Goal: Task Accomplishment & Management: Use online tool/utility

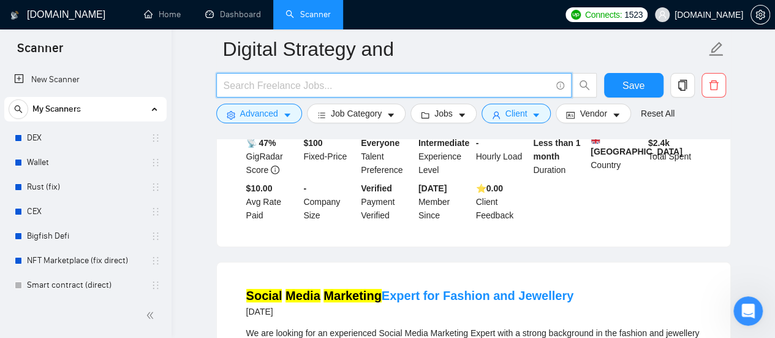
type input "AI Engineer"
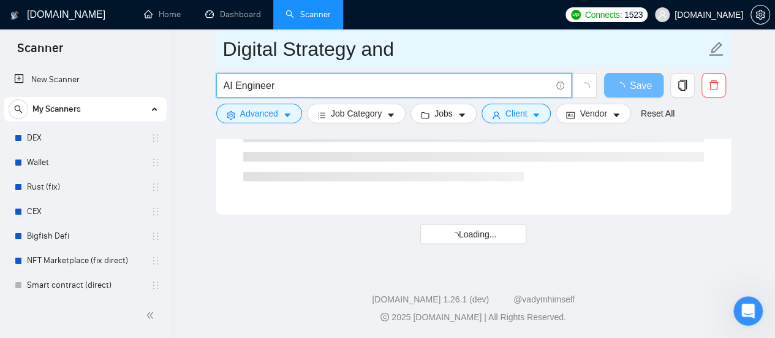
click at [66, 81] on link "New Scanner" at bounding box center [85, 79] width 143 height 25
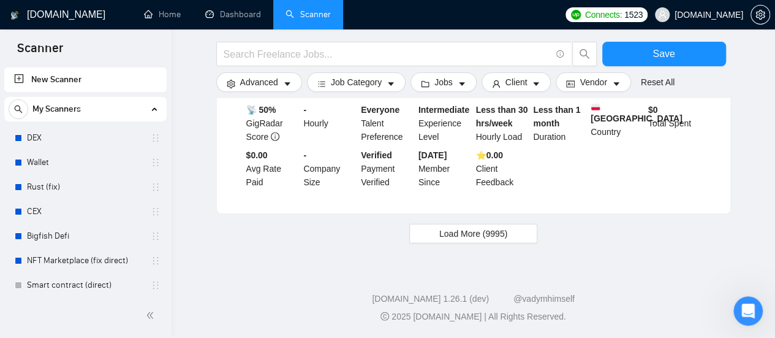
scroll to position [1348, 0]
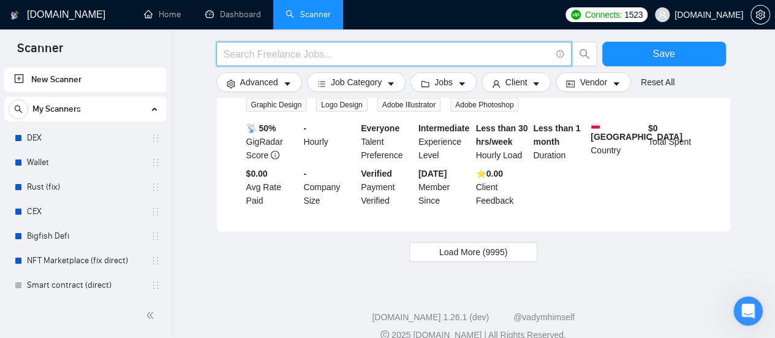
click at [266, 55] on input "text" at bounding box center [387, 54] width 327 height 15
paste input "AI Agent Development"
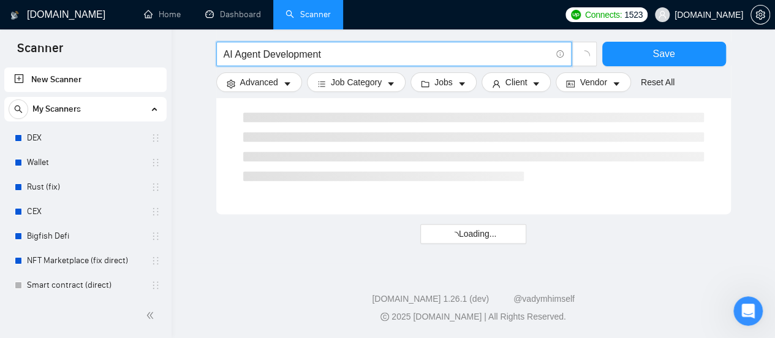
scroll to position [837, 0]
click at [345, 52] on input "AI Agent Development" at bounding box center [387, 54] width 327 height 15
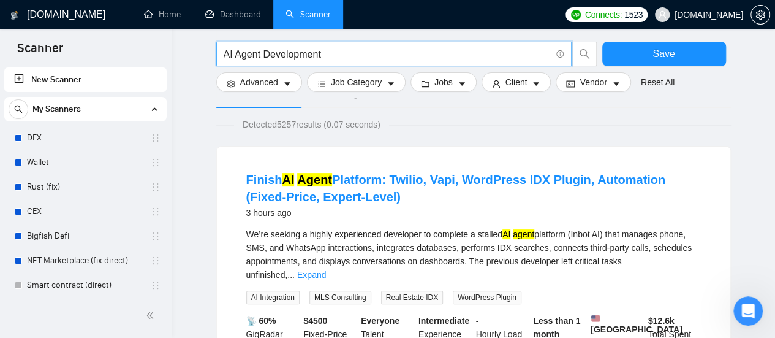
scroll to position [0, 0]
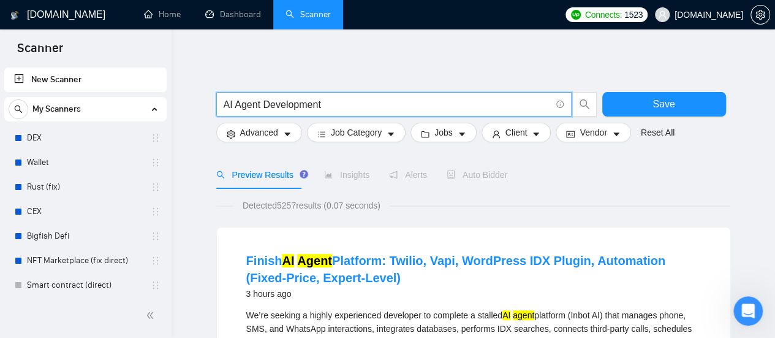
type input "AI Agent Development"
click at [343, 104] on input "AI Agent Development" at bounding box center [387, 104] width 327 height 15
click at [278, 132] on button "Advanced" at bounding box center [259, 133] width 86 height 20
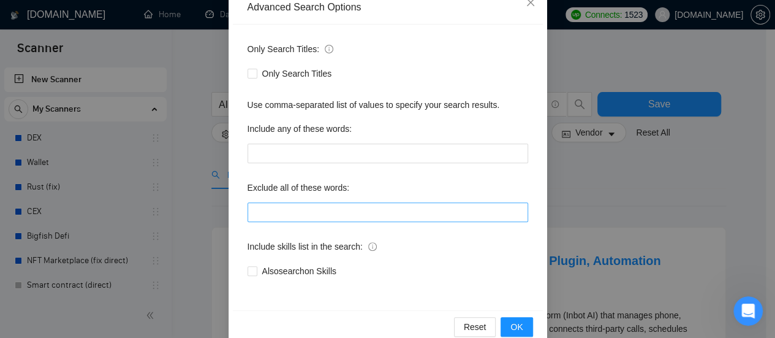
scroll to position [172, 0]
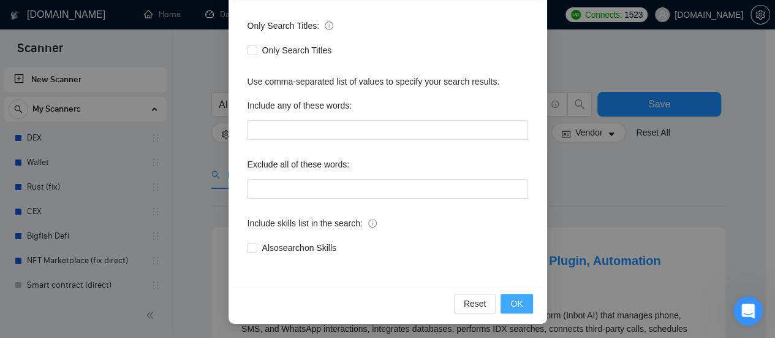
click at [515, 303] on span "OK" at bounding box center [517, 303] width 12 height 13
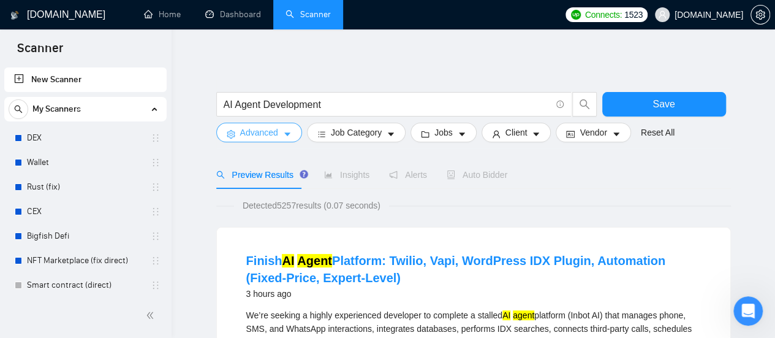
scroll to position [0, 0]
click at [458, 131] on icon "caret-down" at bounding box center [462, 134] width 9 height 9
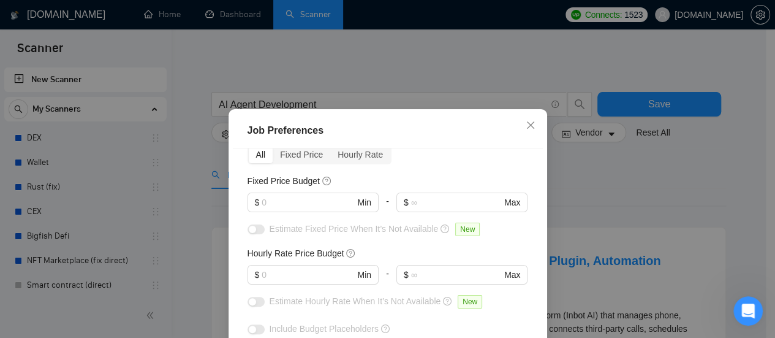
scroll to position [101, 0]
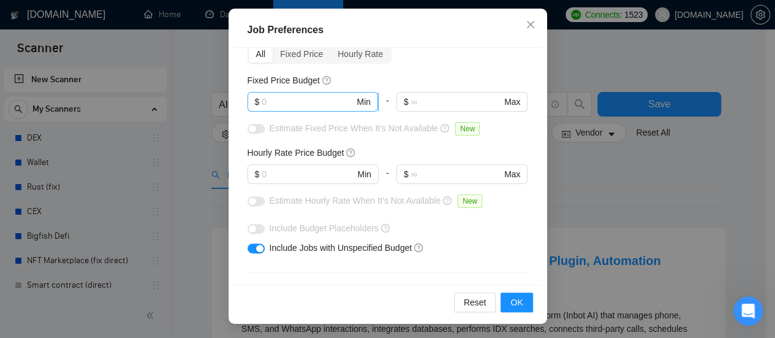
click at [298, 103] on input "text" at bounding box center [308, 101] width 93 height 13
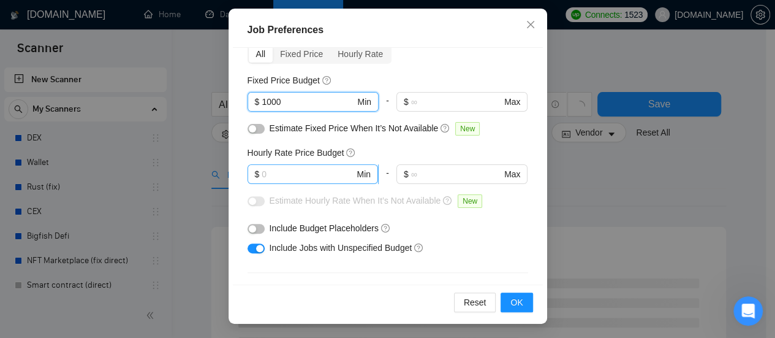
type input "1000"
click at [292, 167] on input "text" at bounding box center [308, 173] width 93 height 13
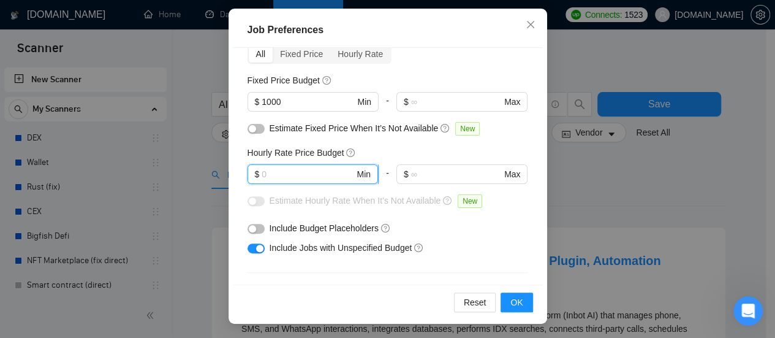
click at [282, 177] on input "text" at bounding box center [308, 173] width 93 height 13
type input "45"
click at [308, 189] on div at bounding box center [313, 189] width 131 height 10
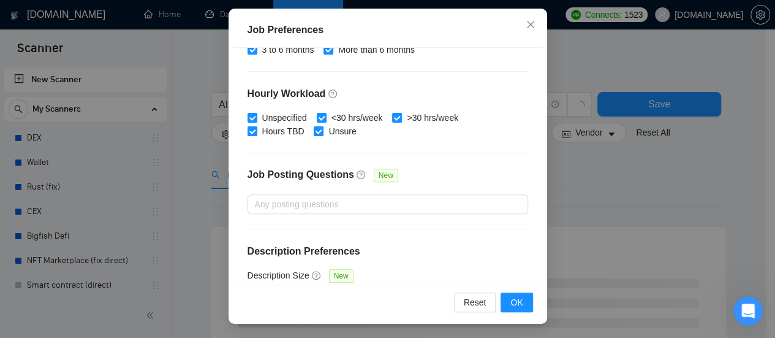
scroll to position [454, 0]
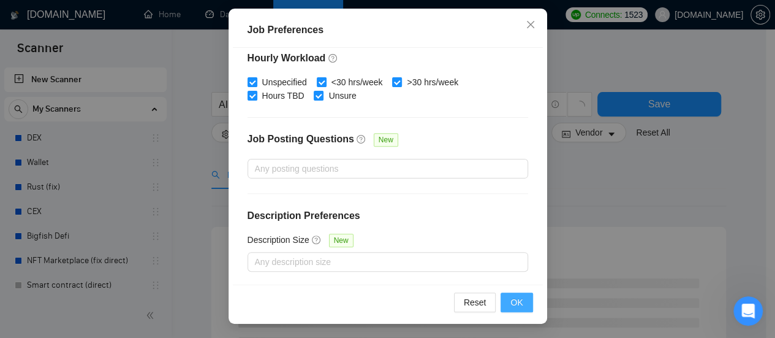
click at [520, 304] on button "OK" at bounding box center [517, 302] width 32 height 20
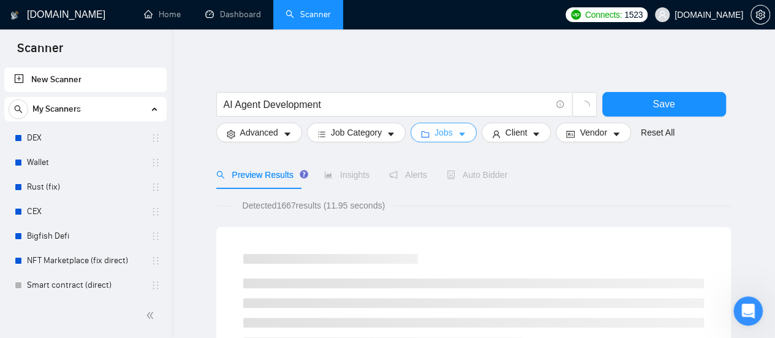
scroll to position [0, 0]
click at [525, 136] on button "Client" at bounding box center [517, 133] width 70 height 20
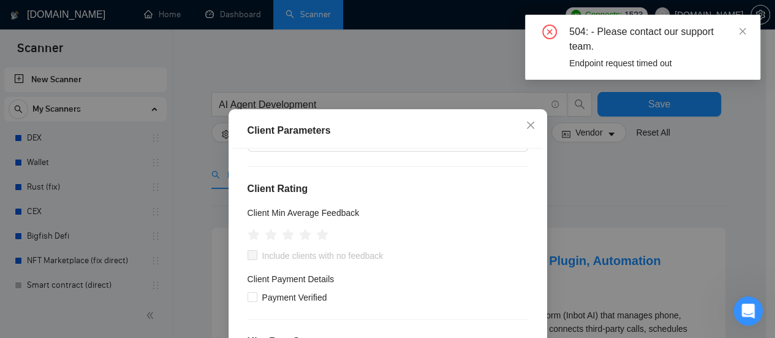
scroll to position [123, 0]
click at [744, 33] on icon "close" at bounding box center [743, 31] width 7 height 7
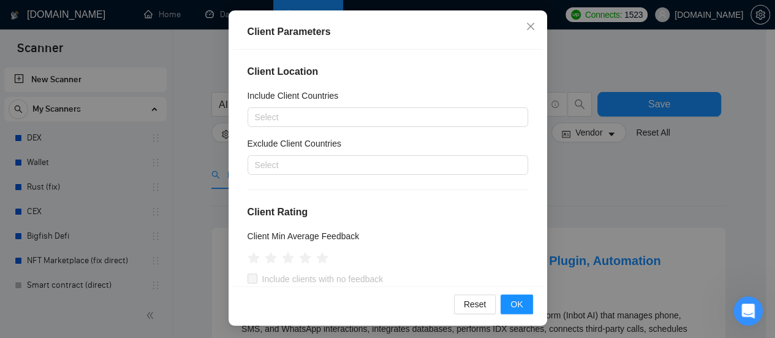
scroll to position [101, 0]
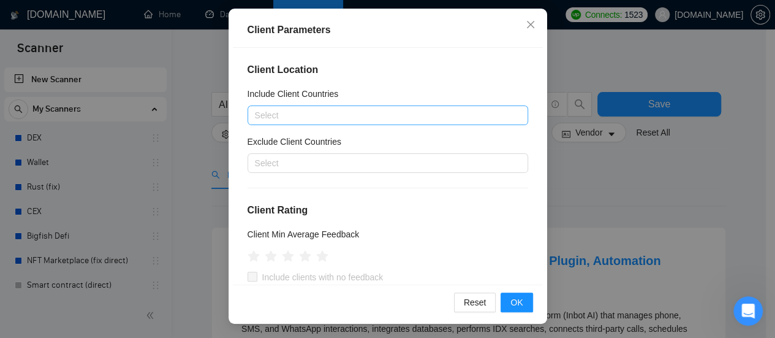
click at [350, 115] on div at bounding box center [382, 115] width 262 height 15
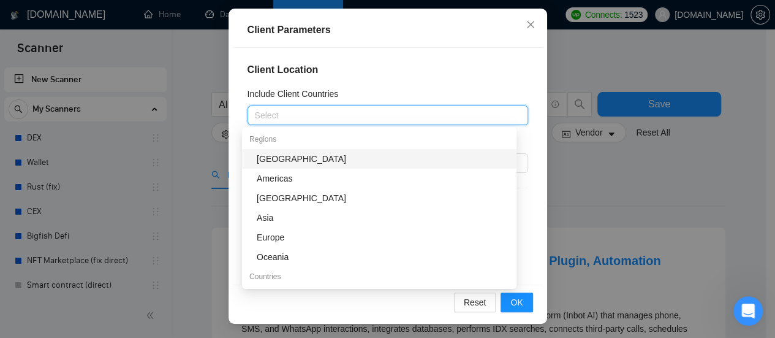
click at [418, 93] on div "Include Client Countries" at bounding box center [388, 96] width 281 height 18
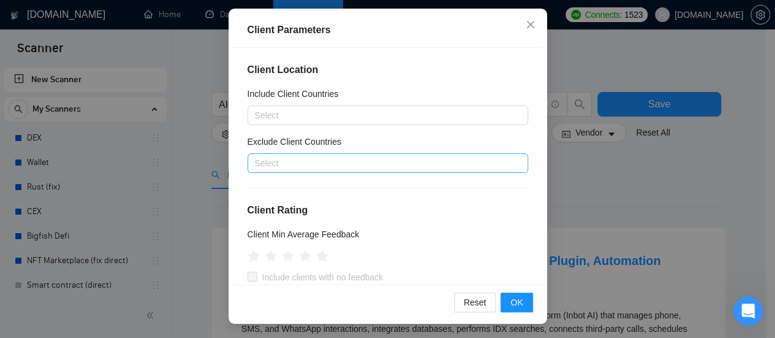
click at [332, 160] on div at bounding box center [382, 163] width 262 height 15
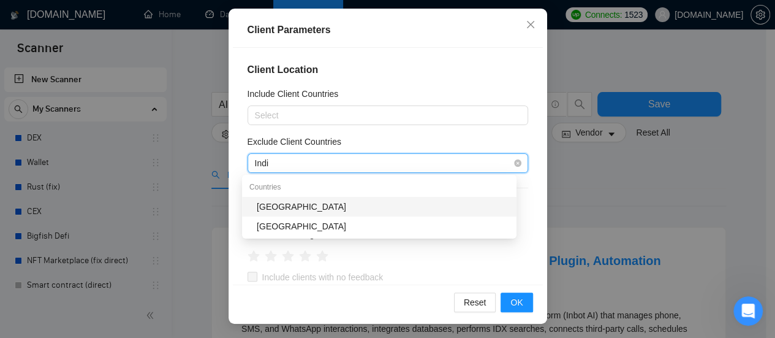
type input "[GEOGRAPHIC_DATA]"
click at [284, 209] on div "[GEOGRAPHIC_DATA]" at bounding box center [383, 206] width 252 height 13
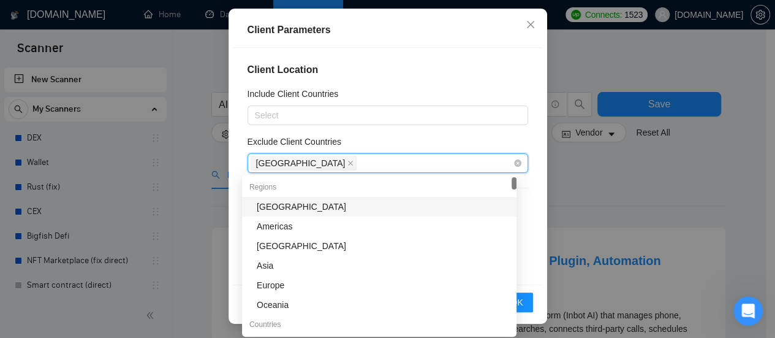
click at [351, 167] on div "[GEOGRAPHIC_DATA]" at bounding box center [382, 162] width 262 height 17
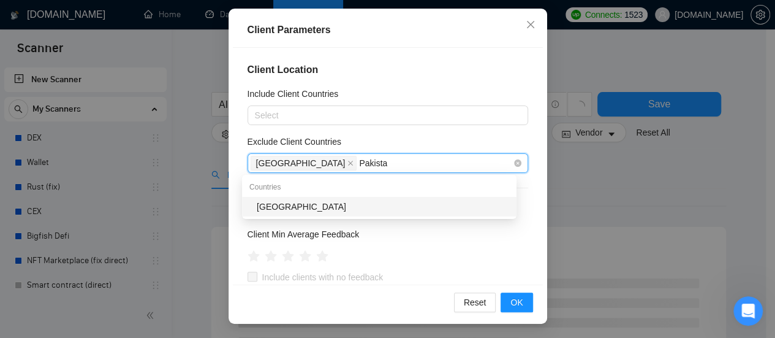
type input "[GEOGRAPHIC_DATA]"
click at [281, 208] on div "[GEOGRAPHIC_DATA]" at bounding box center [383, 206] width 252 height 13
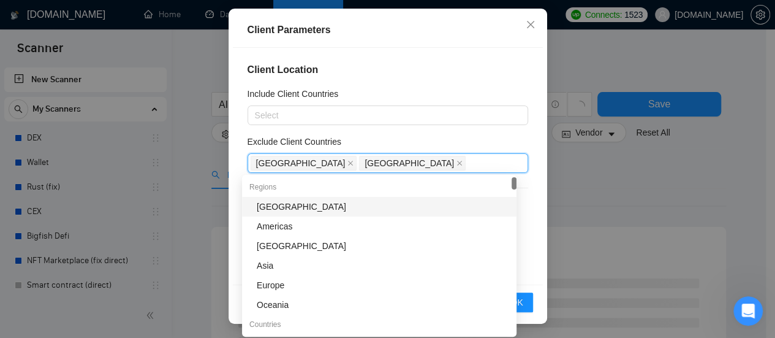
click at [400, 132] on div "Client Location Include Client Countries Select Exclude Client Countries [GEOGR…" at bounding box center [388, 166] width 310 height 237
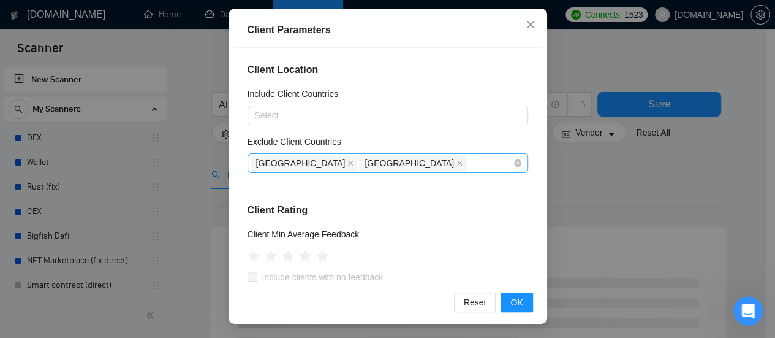
click at [384, 164] on div "India [GEOGRAPHIC_DATA]" at bounding box center [382, 162] width 262 height 17
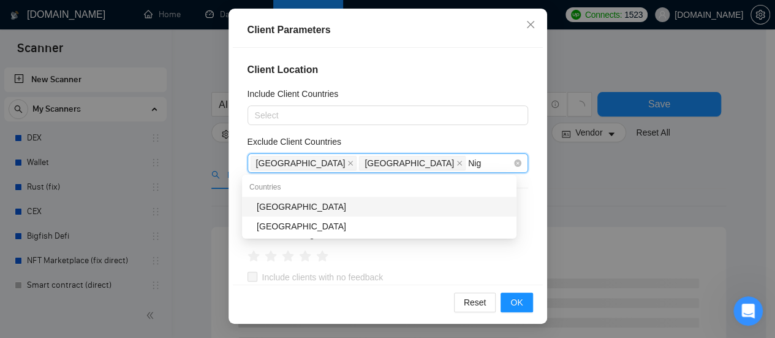
type input "Nige"
click at [292, 202] on div "[GEOGRAPHIC_DATA]" at bounding box center [383, 206] width 252 height 13
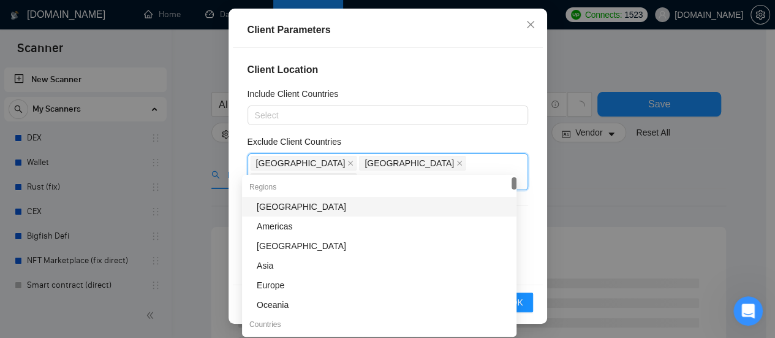
click at [447, 137] on div "Exclude Client Countries" at bounding box center [388, 144] width 281 height 18
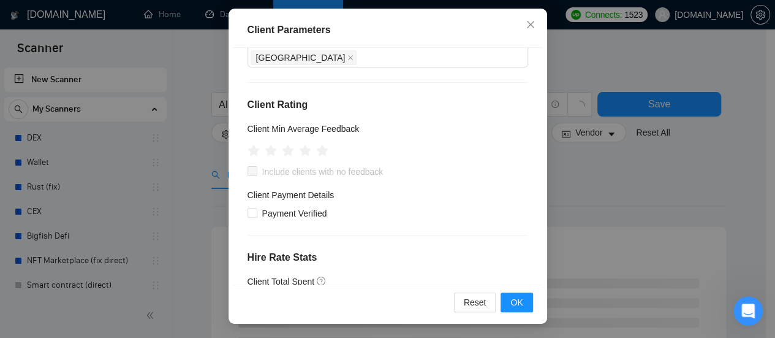
scroll to position [0, 0]
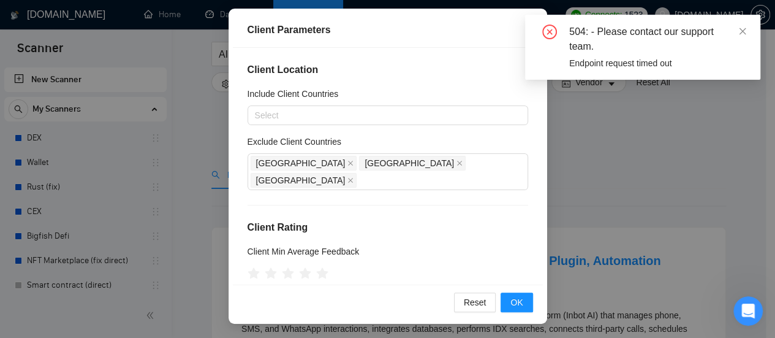
scroll to position [1380, 0]
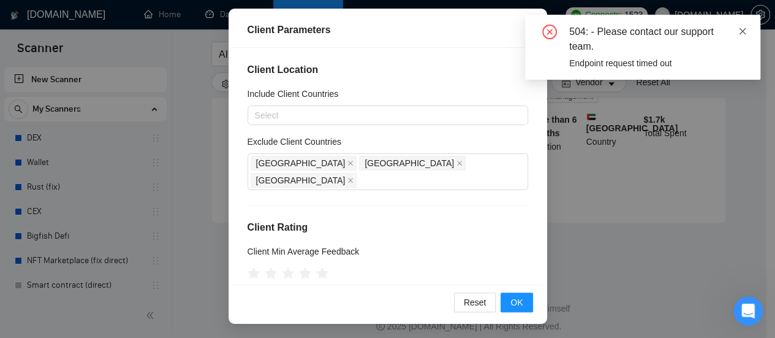
click at [745, 34] on icon "close" at bounding box center [743, 31] width 7 height 7
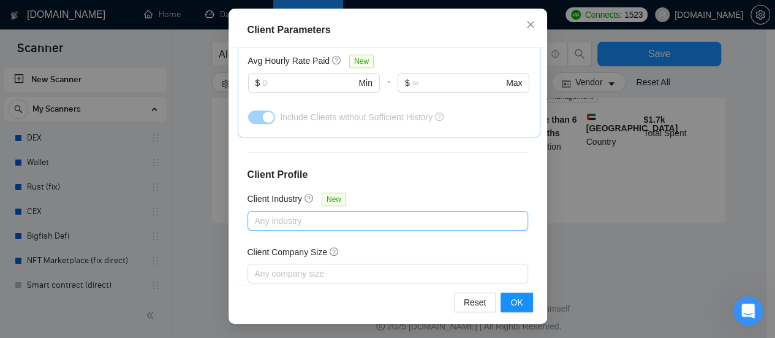
scroll to position [342, 0]
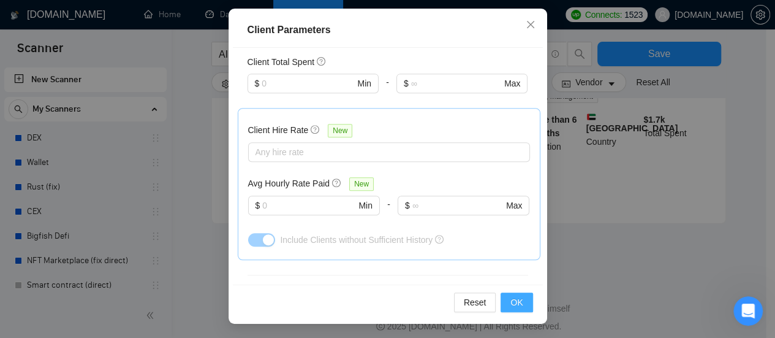
click at [514, 302] on span "OK" at bounding box center [517, 301] width 12 height 13
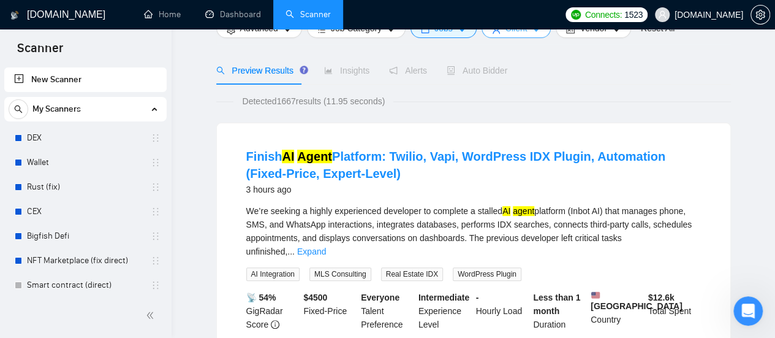
scroll to position [0, 0]
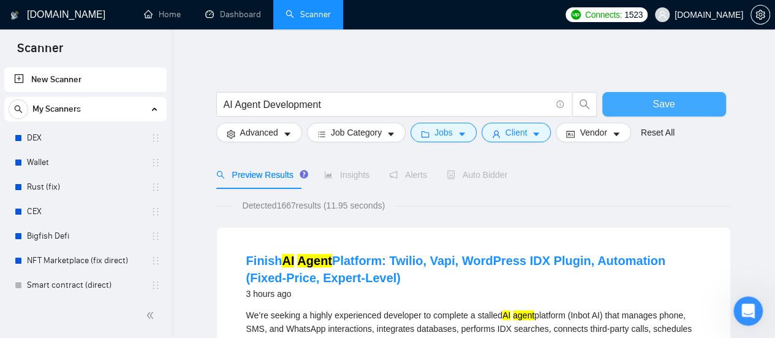
click at [636, 106] on button "Save" at bounding box center [664, 104] width 124 height 25
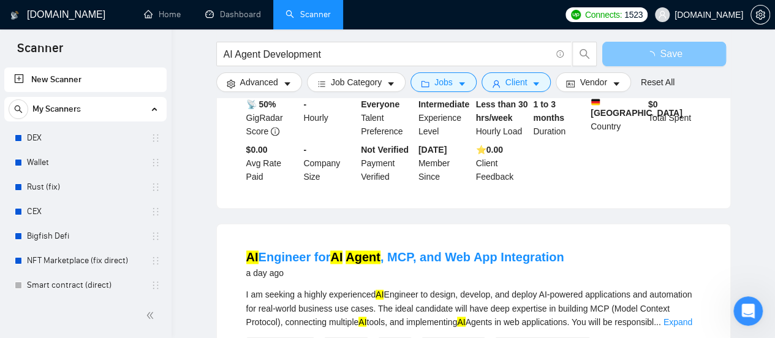
scroll to position [858, 0]
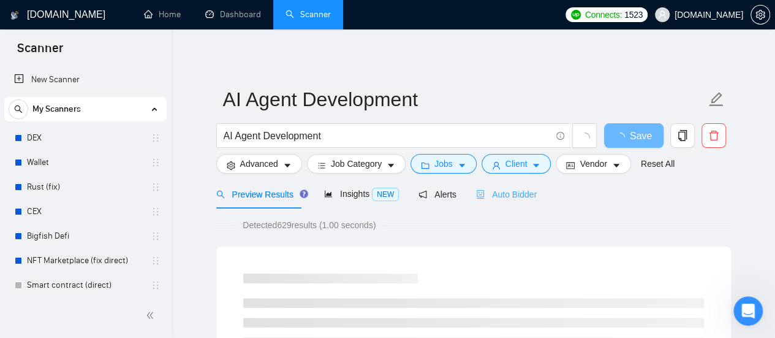
click at [488, 202] on div "Auto Bidder" at bounding box center [506, 194] width 61 height 29
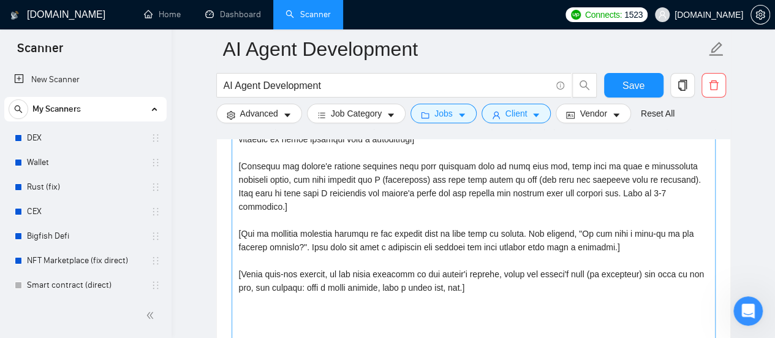
scroll to position [1348, 0]
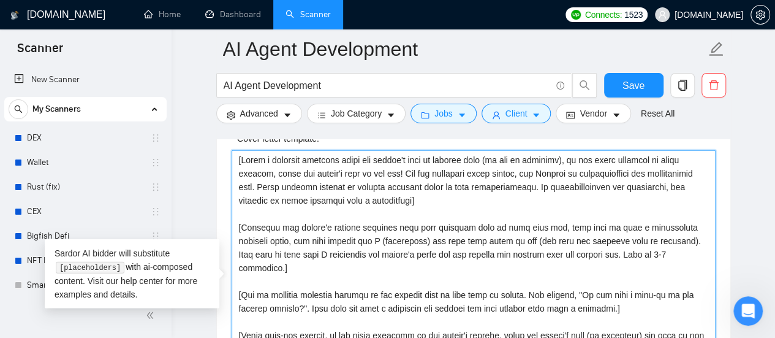
click at [243, 158] on textarea "Cover letter template:" at bounding box center [474, 288] width 484 height 276
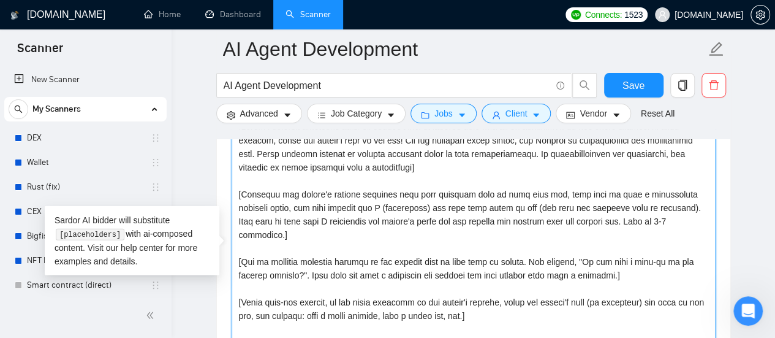
scroll to position [1410, 0]
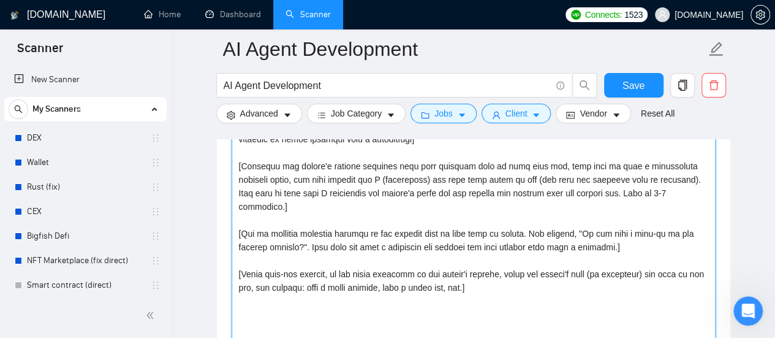
click at [382, 189] on textarea "Cover letter template:" at bounding box center [474, 227] width 484 height 276
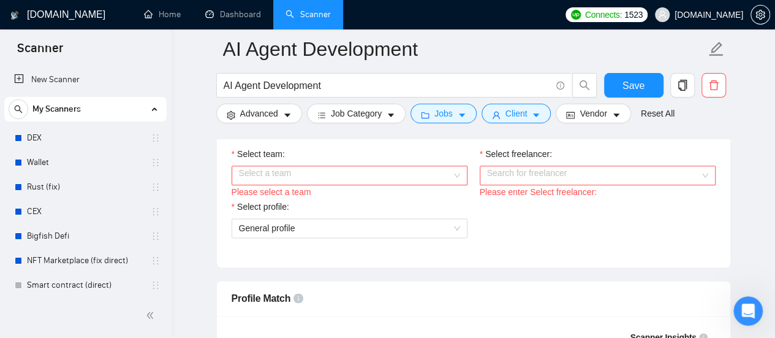
scroll to position [674, 0]
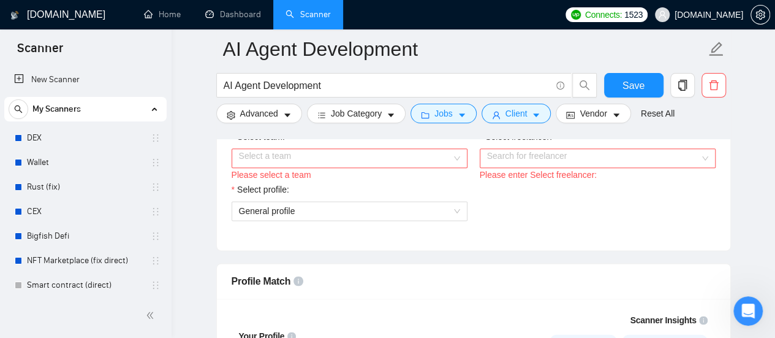
click at [455, 154] on div "Select a team" at bounding box center [350, 158] width 236 height 20
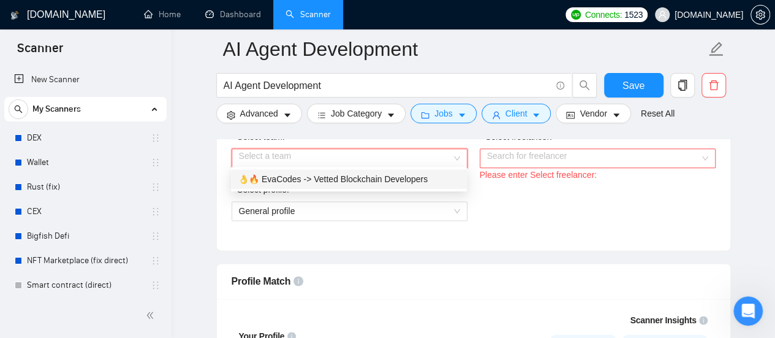
click at [381, 181] on div "👌🔥 EvaCodes -> Vetted Blockchain Developers" at bounding box center [348, 178] width 221 height 13
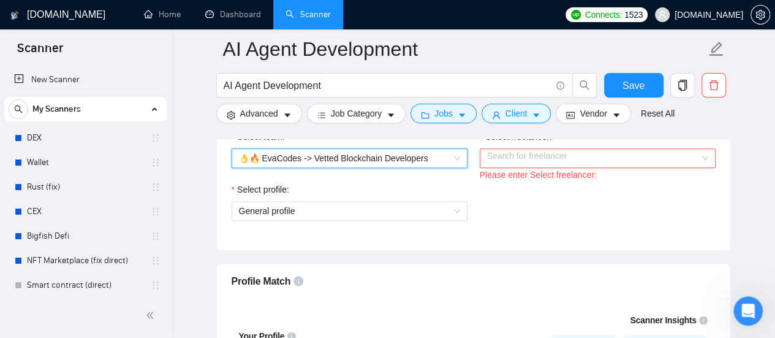
click at [618, 156] on input "Select freelancer:" at bounding box center [593, 158] width 213 height 18
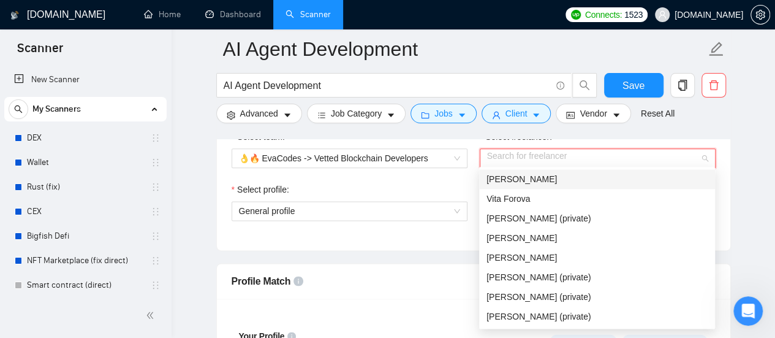
click at [554, 176] on div "[PERSON_NAME]" at bounding box center [597, 178] width 221 height 13
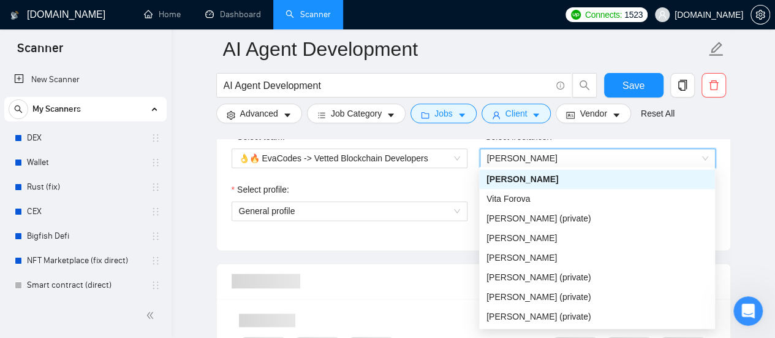
click at [449, 183] on div "Select profile:" at bounding box center [350, 192] width 236 height 18
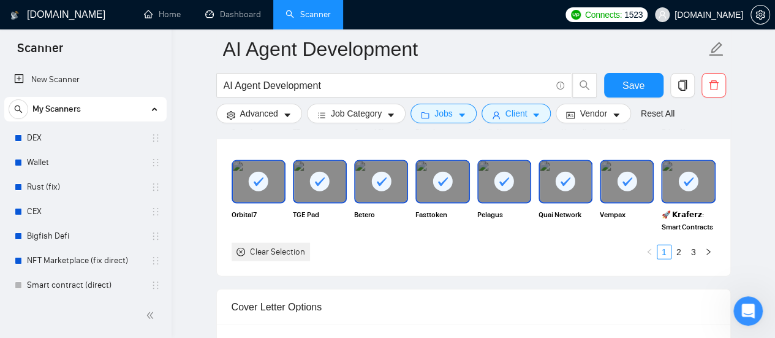
scroll to position [1103, 0]
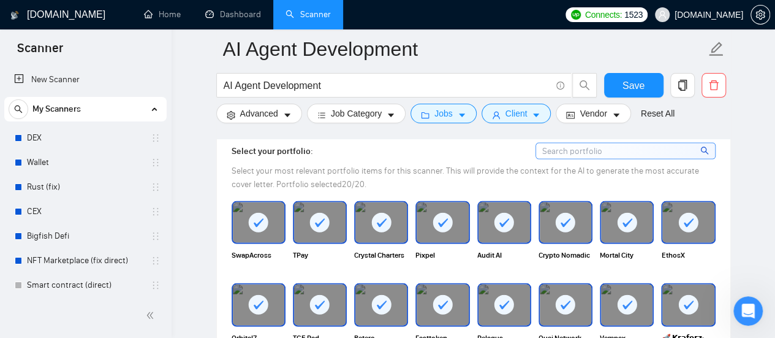
click at [455, 216] on div at bounding box center [442, 222] width 51 height 40
drag, startPoint x: 384, startPoint y: 219, endPoint x: 353, endPoint y: 219, distance: 30.6
click at [382, 219] on rect at bounding box center [381, 222] width 20 height 20
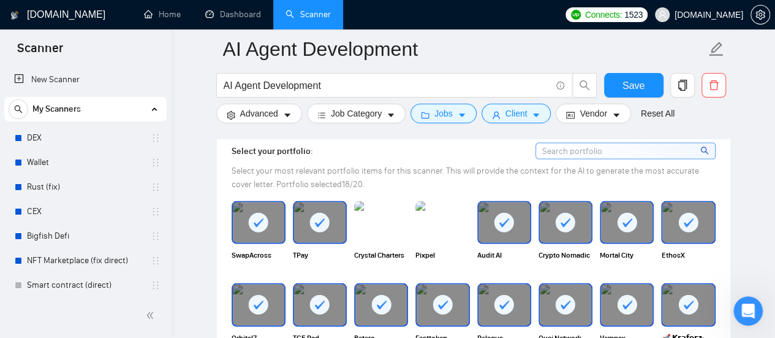
click at [316, 217] on rect at bounding box center [320, 222] width 20 height 20
click at [511, 221] on rect at bounding box center [505, 222] width 20 height 20
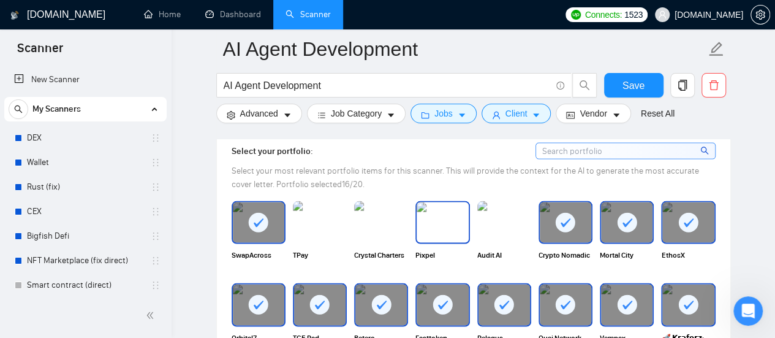
click at [442, 218] on img at bounding box center [442, 222] width 51 height 40
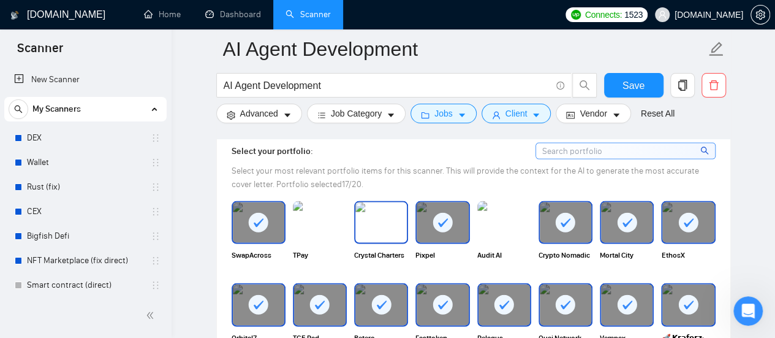
click at [368, 216] on img at bounding box center [380, 222] width 51 height 40
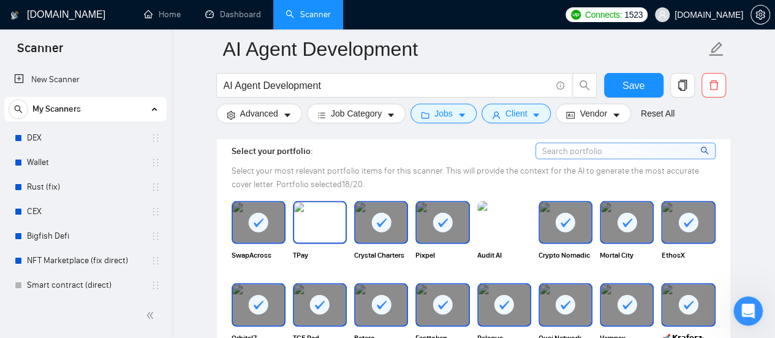
click at [327, 217] on img at bounding box center [319, 222] width 51 height 40
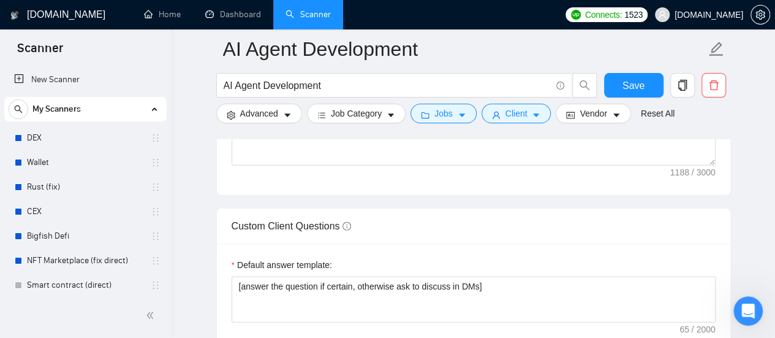
scroll to position [1777, 0]
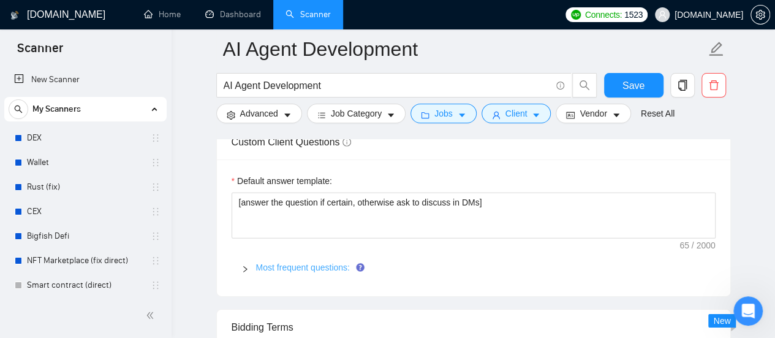
click at [273, 262] on link "Most frequent questions:" at bounding box center [303, 267] width 94 height 10
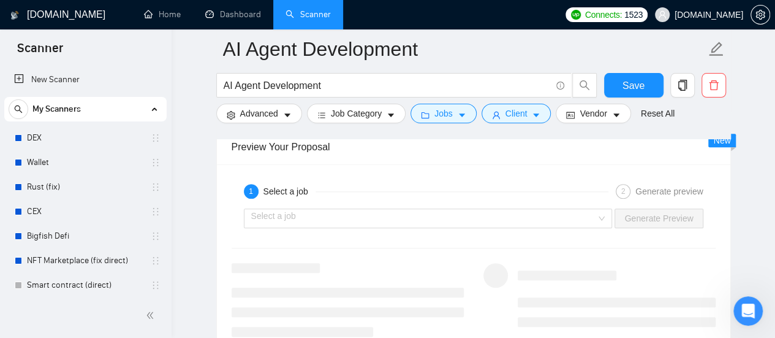
scroll to position [2819, 0]
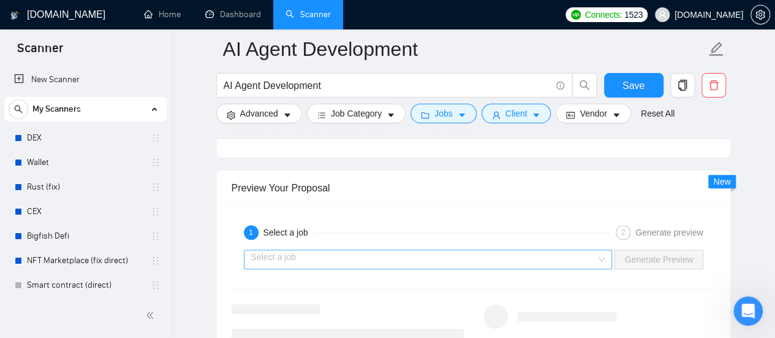
click at [371, 250] on input "search" at bounding box center [424, 259] width 346 height 18
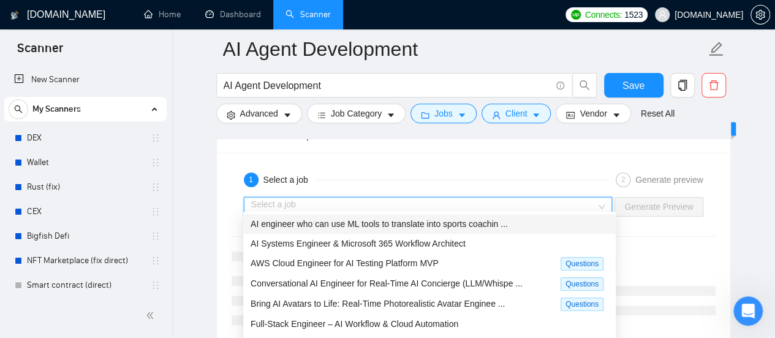
scroll to position [2880, 0]
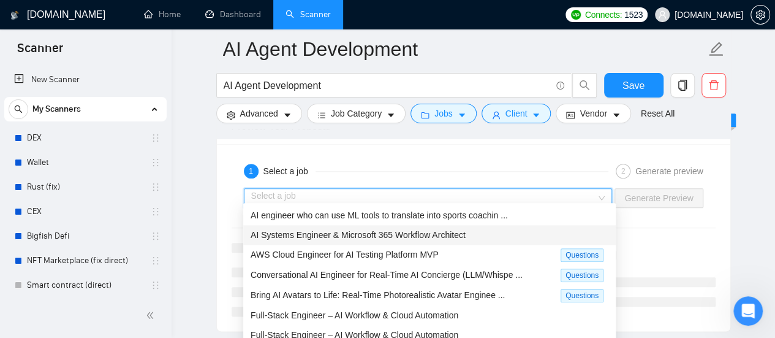
click at [382, 233] on span "AI Systems Engineer & Microsoft 365 Workflow Architect" at bounding box center [358, 235] width 215 height 10
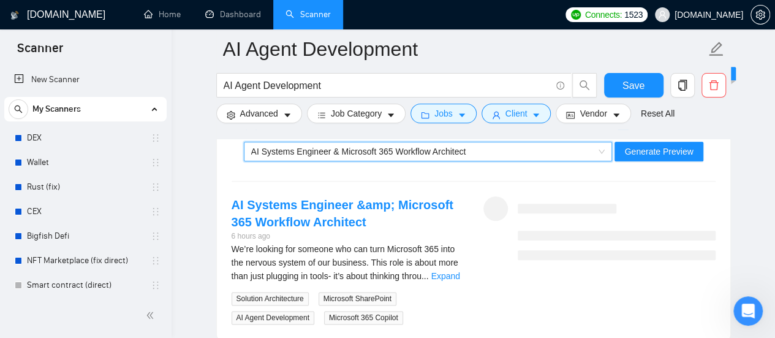
scroll to position [2942, 0]
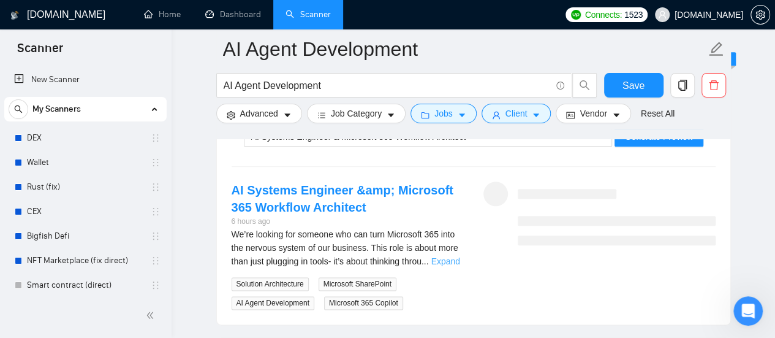
click at [442, 257] on link "Expand" at bounding box center [445, 261] width 29 height 10
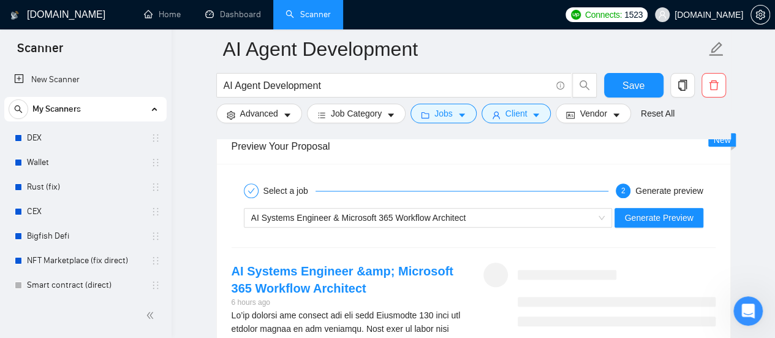
scroll to position [2880, 0]
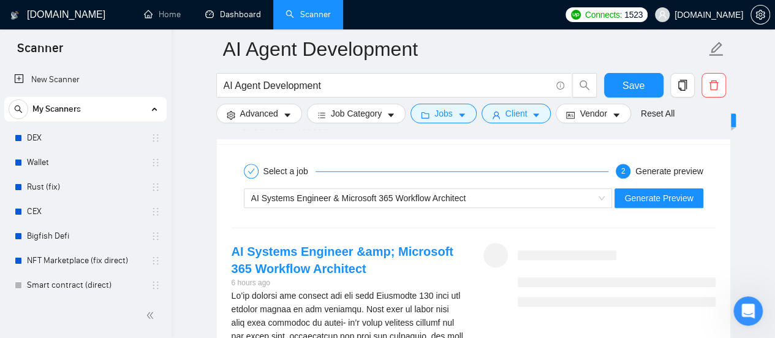
drag, startPoint x: 234, startPoint y: 15, endPoint x: 729, endPoint y: 154, distance: 514.2
click at [234, 15] on link "Dashboard" at bounding box center [233, 14] width 56 height 10
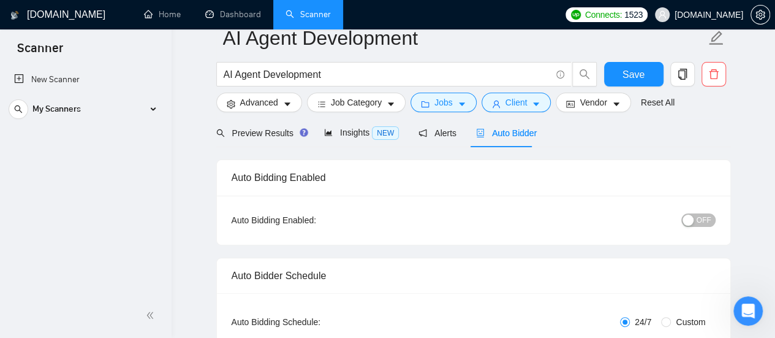
scroll to position [0, 0]
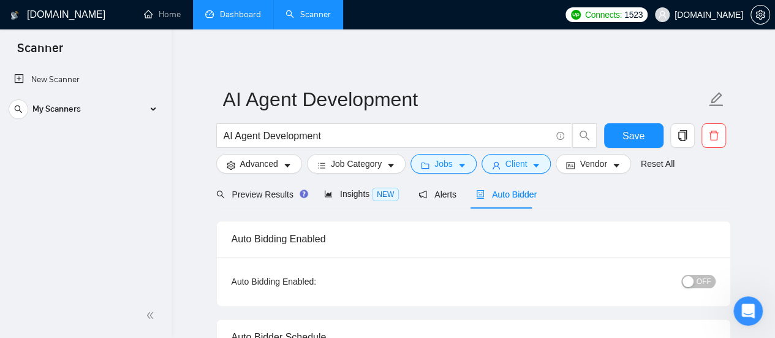
click at [233, 19] on link "Dashboard" at bounding box center [233, 14] width 56 height 10
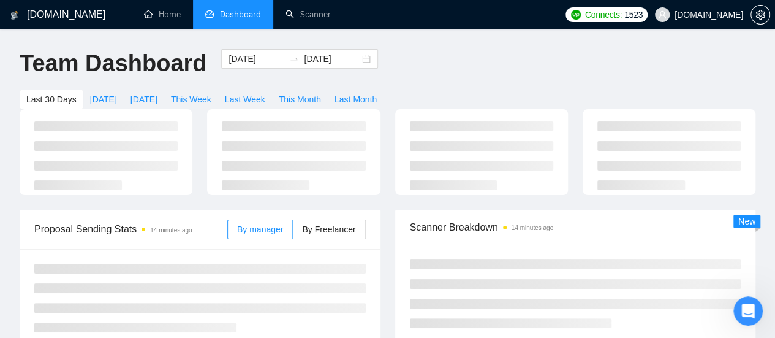
type input "[DATE]"
click at [249, 62] on input "[DATE]" at bounding box center [257, 58] width 56 height 13
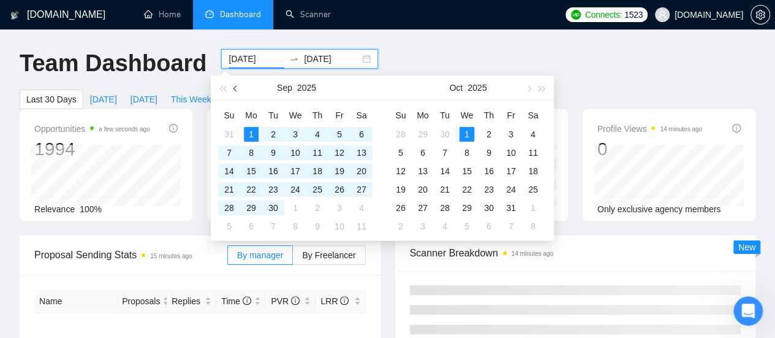
click at [235, 91] on button "button" at bounding box center [235, 87] width 13 height 25
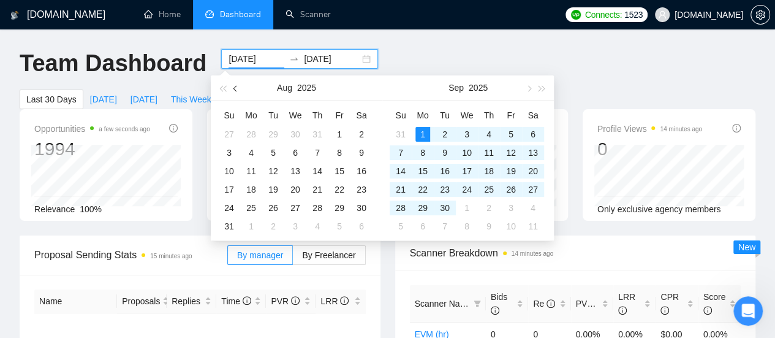
click at [235, 91] on button "button" at bounding box center [235, 87] width 13 height 25
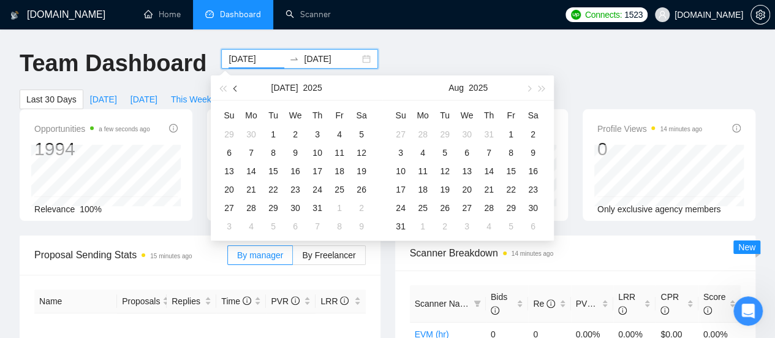
click at [235, 91] on button "button" at bounding box center [235, 87] width 13 height 25
click at [237, 86] on span "button" at bounding box center [236, 88] width 6 height 6
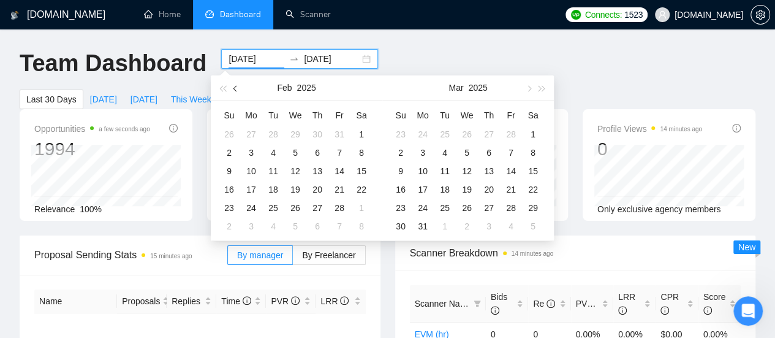
click at [237, 88] on span "button" at bounding box center [236, 88] width 6 height 6
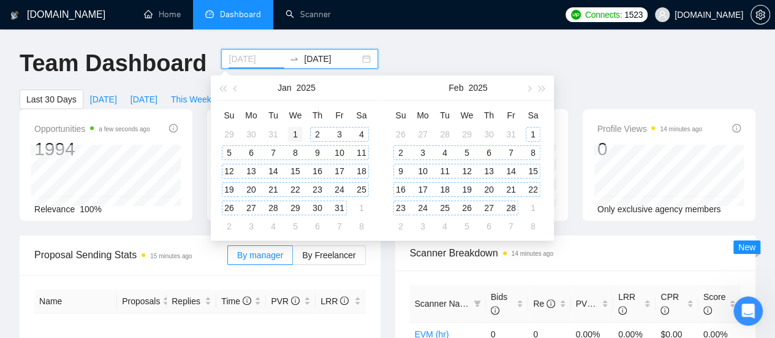
type input "[DATE]"
click at [298, 133] on div "1" at bounding box center [295, 134] width 15 height 15
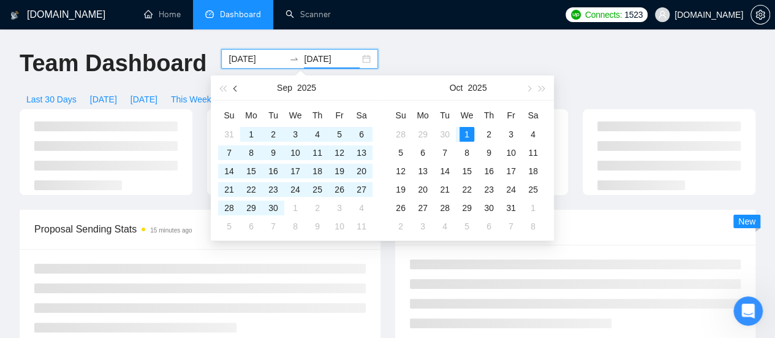
click at [233, 89] on button "button" at bounding box center [235, 87] width 13 height 25
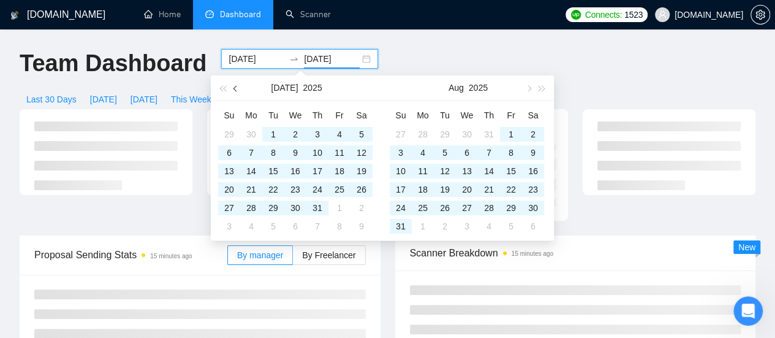
click at [233, 89] on button "button" at bounding box center [235, 87] width 13 height 25
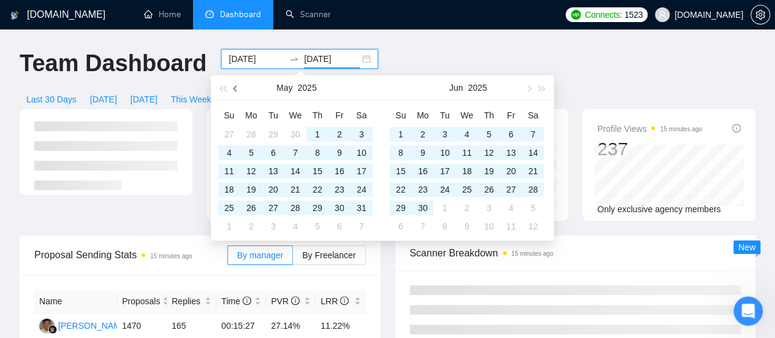
click at [233, 89] on span "button" at bounding box center [236, 88] width 6 height 6
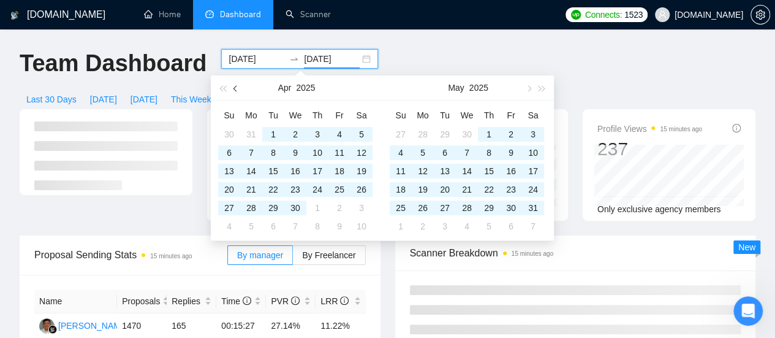
click at [233, 89] on span "button" at bounding box center [236, 88] width 6 height 6
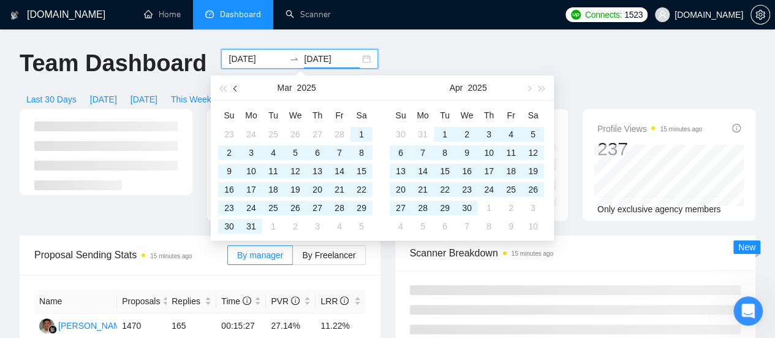
click at [233, 89] on span "button" at bounding box center [236, 88] width 6 height 6
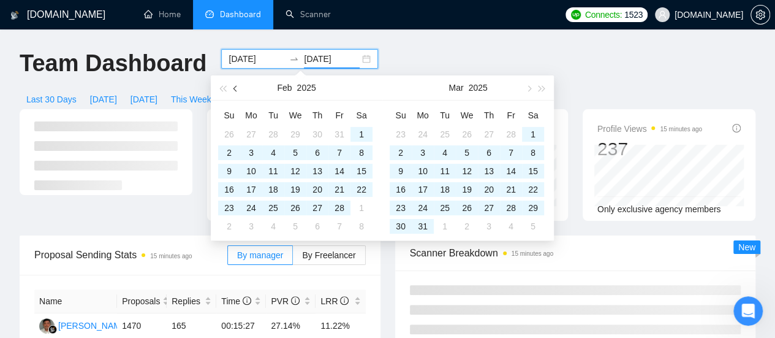
click at [233, 89] on span "button" at bounding box center [236, 88] width 6 height 6
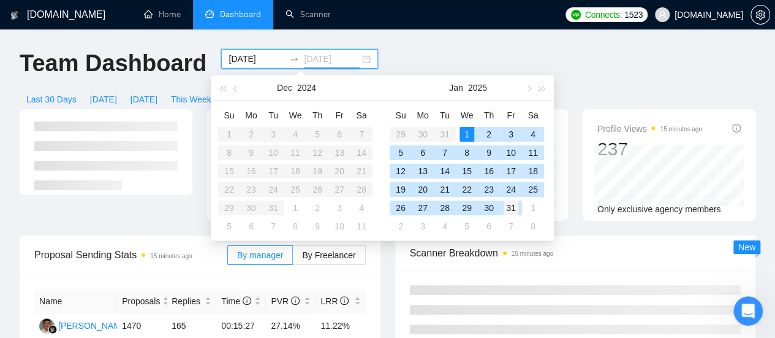
type input "[DATE]"
click at [510, 209] on div "31" at bounding box center [511, 207] width 15 height 15
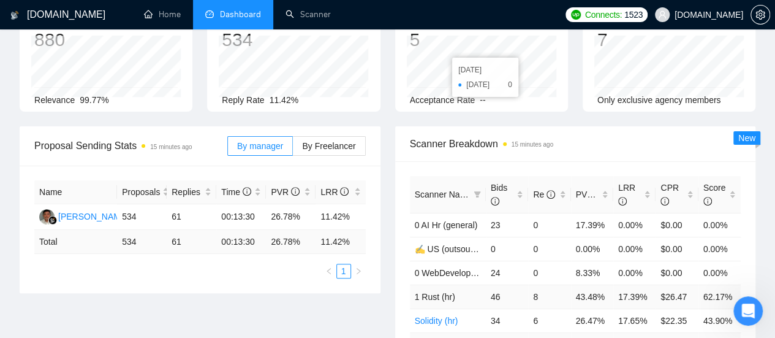
scroll to position [184, 0]
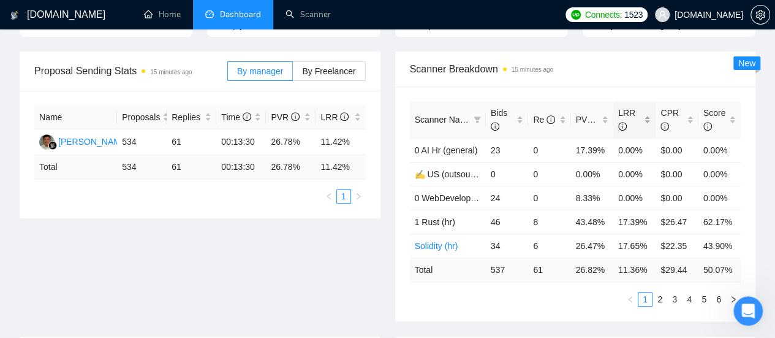
click at [640, 106] on span "LRR" at bounding box center [629, 119] width 23 height 27
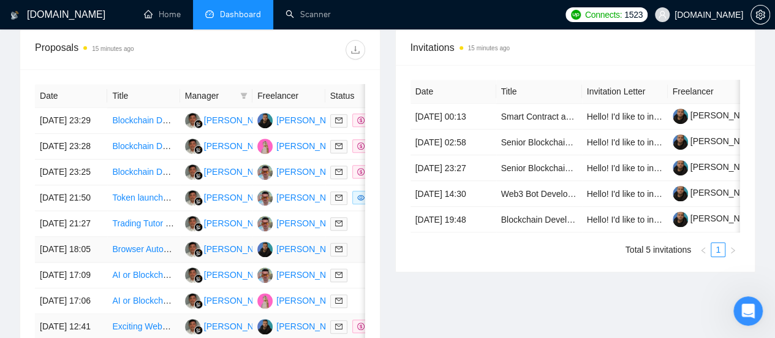
scroll to position [613, 0]
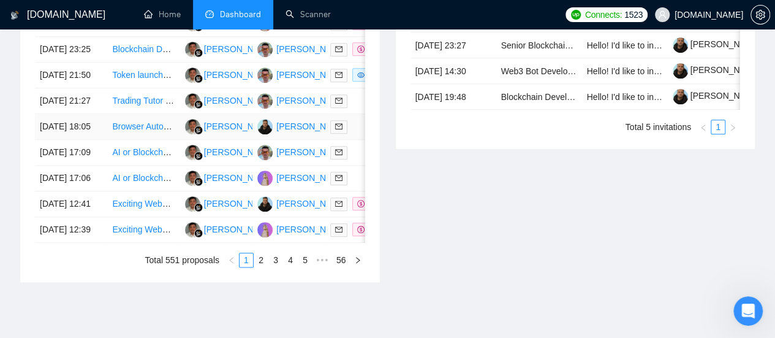
click at [143, 131] on link "Browser Automation Platform Needed (Fulltime / Large Project)" at bounding box center [232, 126] width 240 height 10
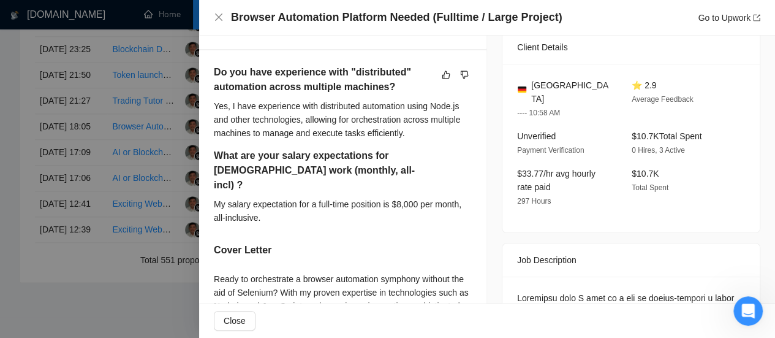
scroll to position [306, 0]
click at [217, 15] on icon "close" at bounding box center [219, 17] width 10 height 10
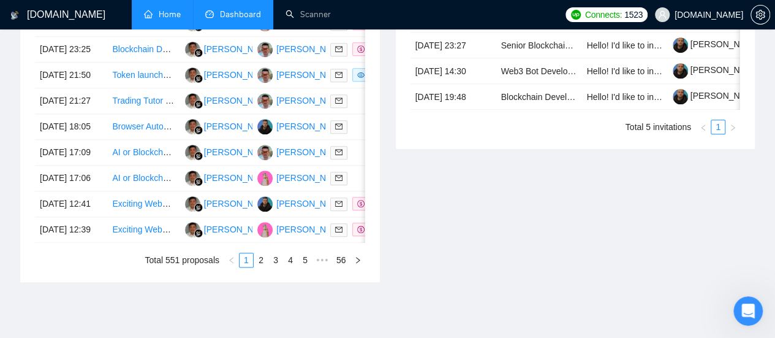
click at [168, 14] on link "Home" at bounding box center [162, 14] width 37 height 10
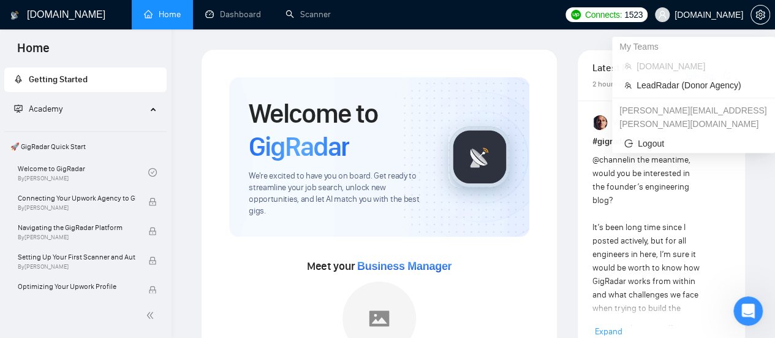
click at [670, 15] on span at bounding box center [662, 14] width 15 height 15
